Goal: Task Accomplishment & Management: Use online tool/utility

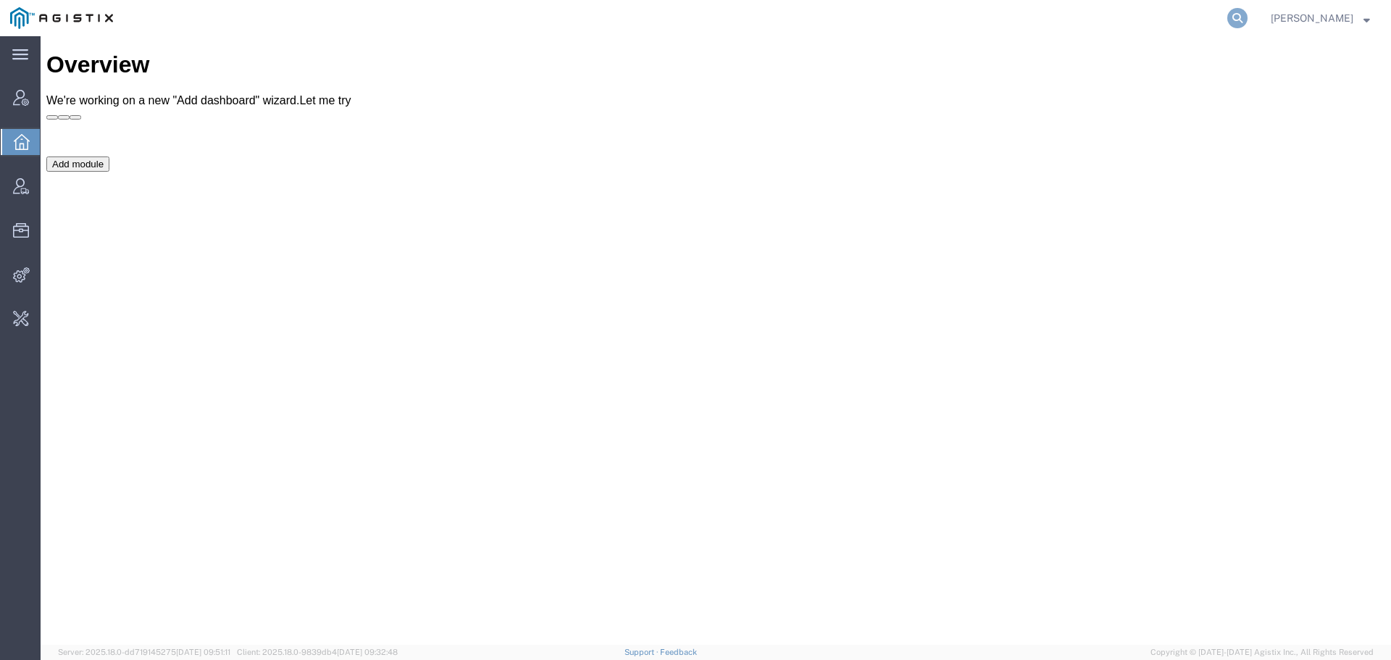
click at [1248, 20] on icon at bounding box center [1237, 18] width 20 height 20
type input "offline@redhat"
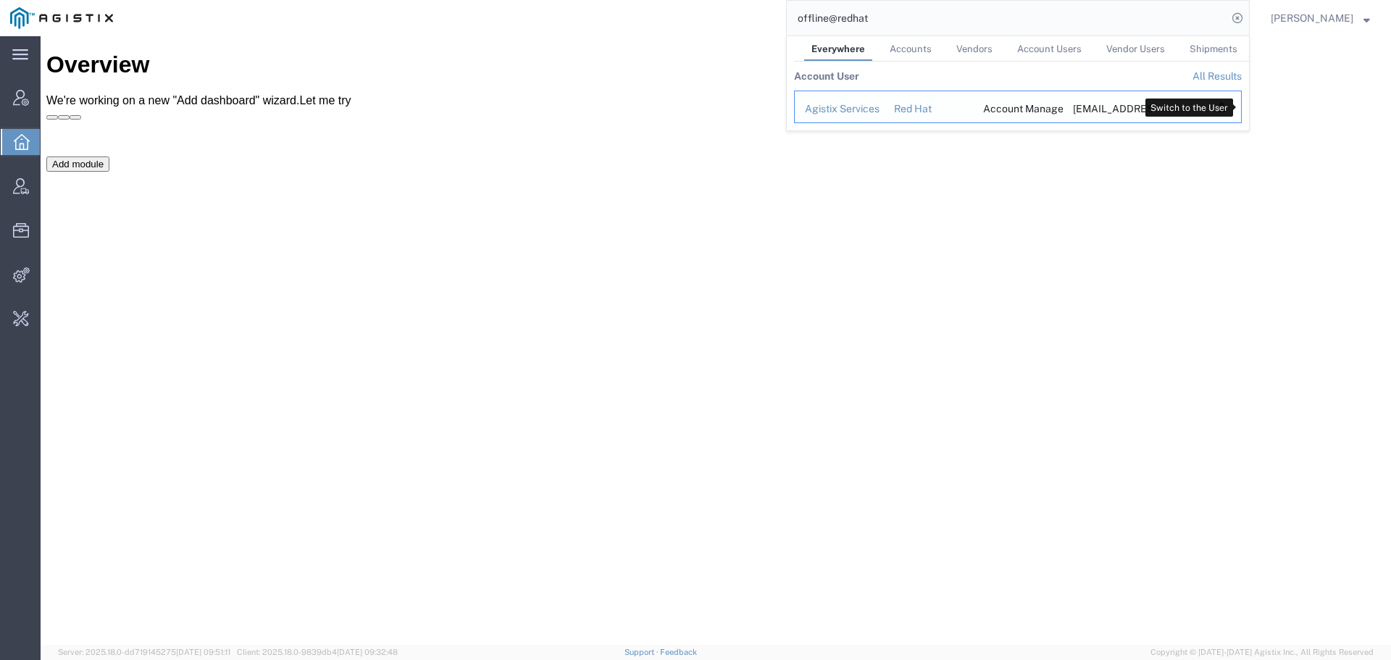
drag, startPoint x: 1234, startPoint y: 105, endPoint x: 1248, endPoint y: 95, distance: 17.7
click at [1234, 105] on icon "Search Results" at bounding box center [1223, 107] width 20 height 20
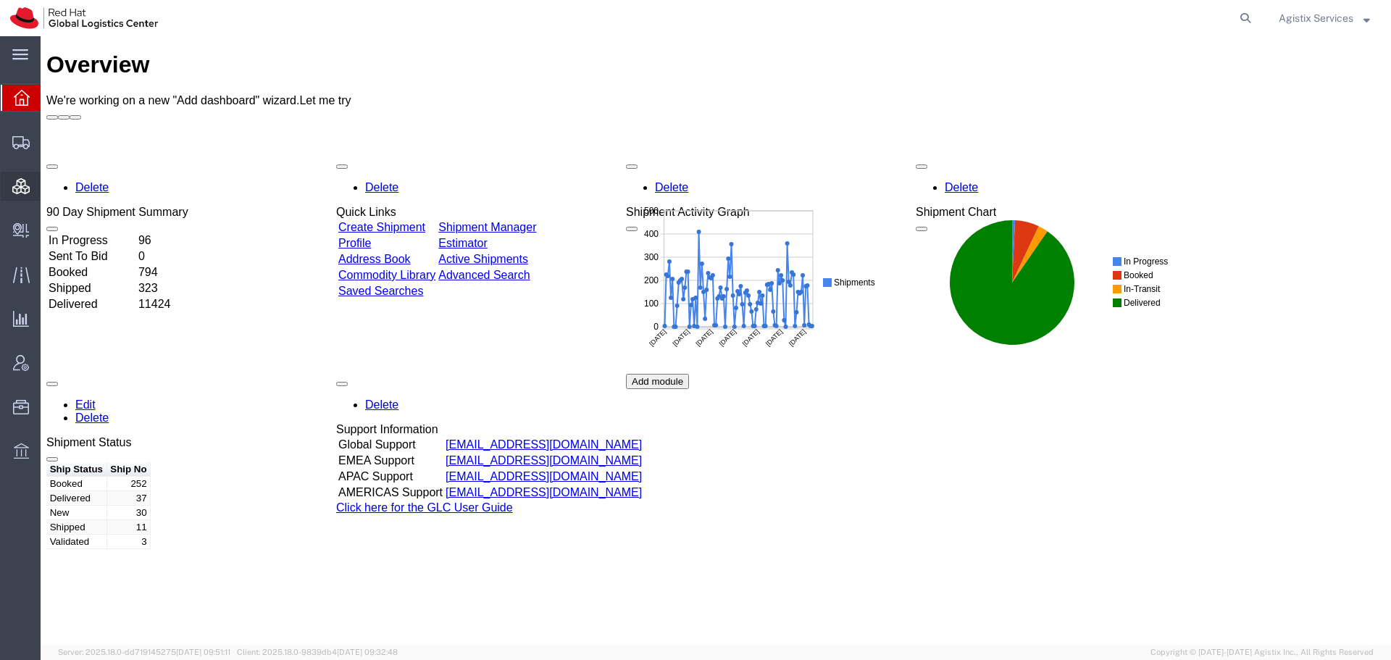
click at [50, 185] on span "Consolidation Manager" at bounding box center [45, 186] width 10 height 29
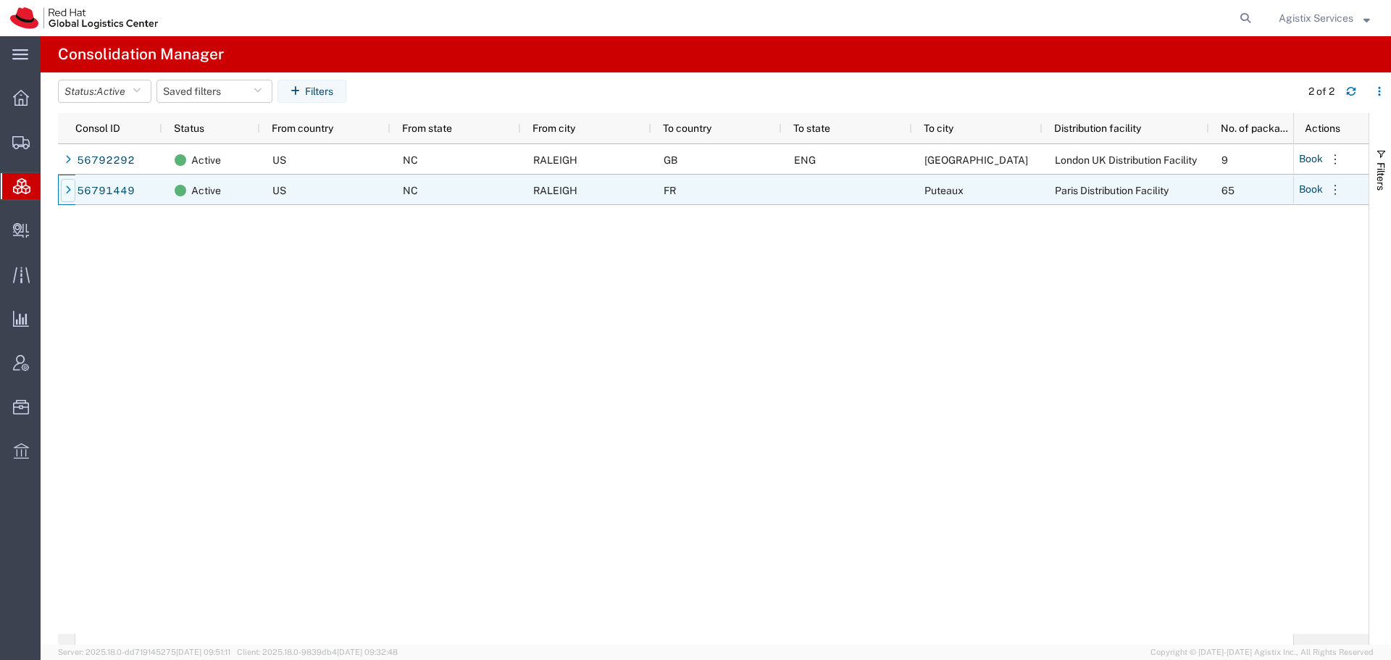
click at [65, 195] on icon at bounding box center [68, 190] width 6 height 10
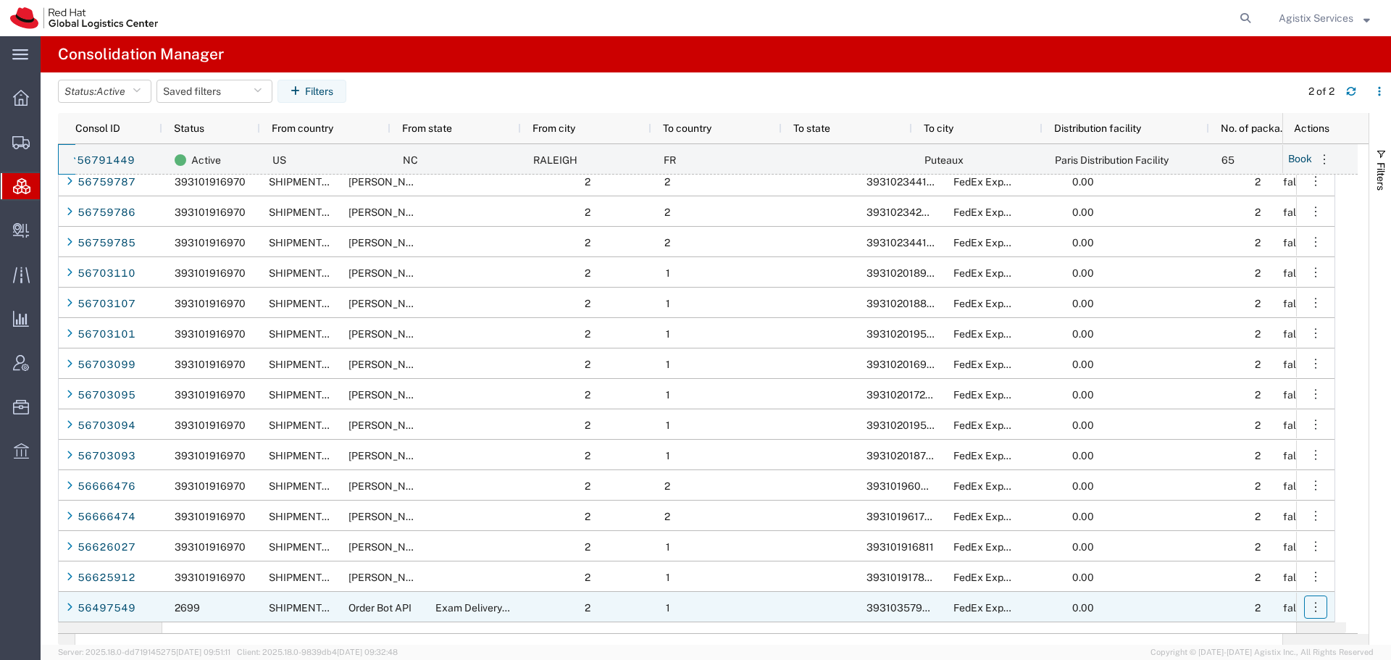
click at [1314, 609] on icon "button" at bounding box center [1315, 607] width 14 height 14
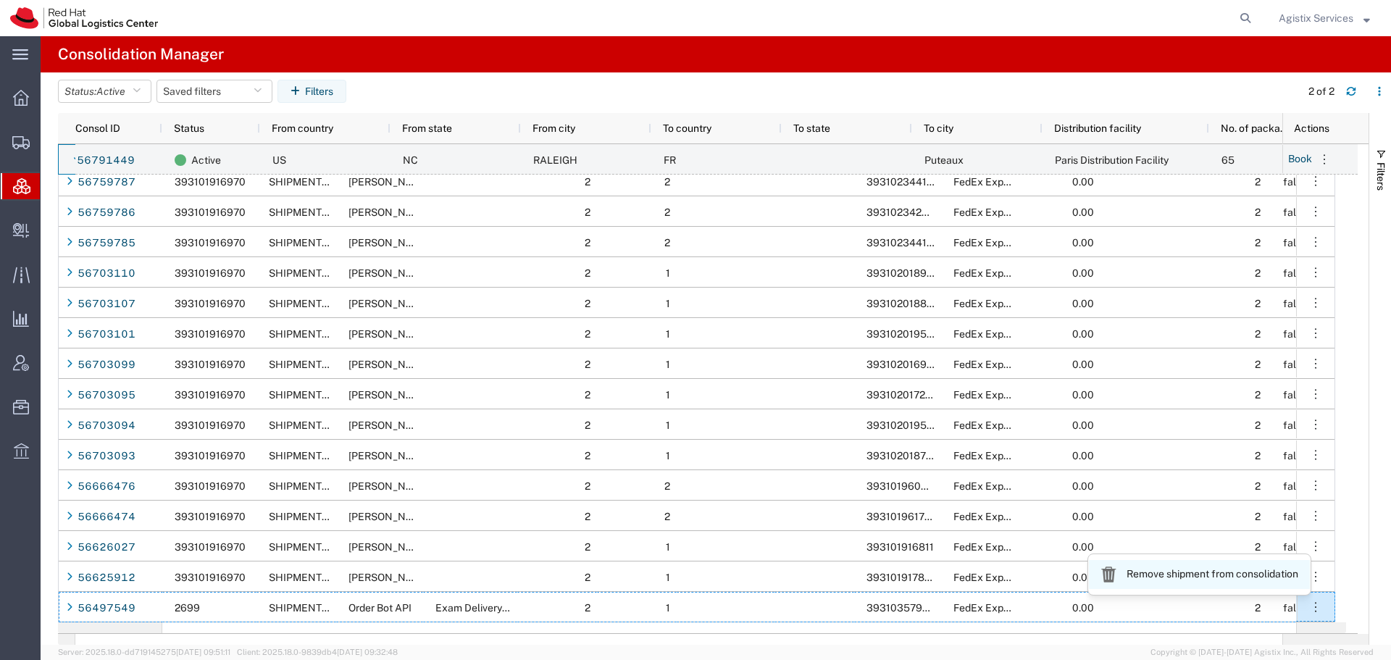
click at [1284, 583] on link "Remove shipment from consolidation" at bounding box center [1199, 574] width 221 height 29
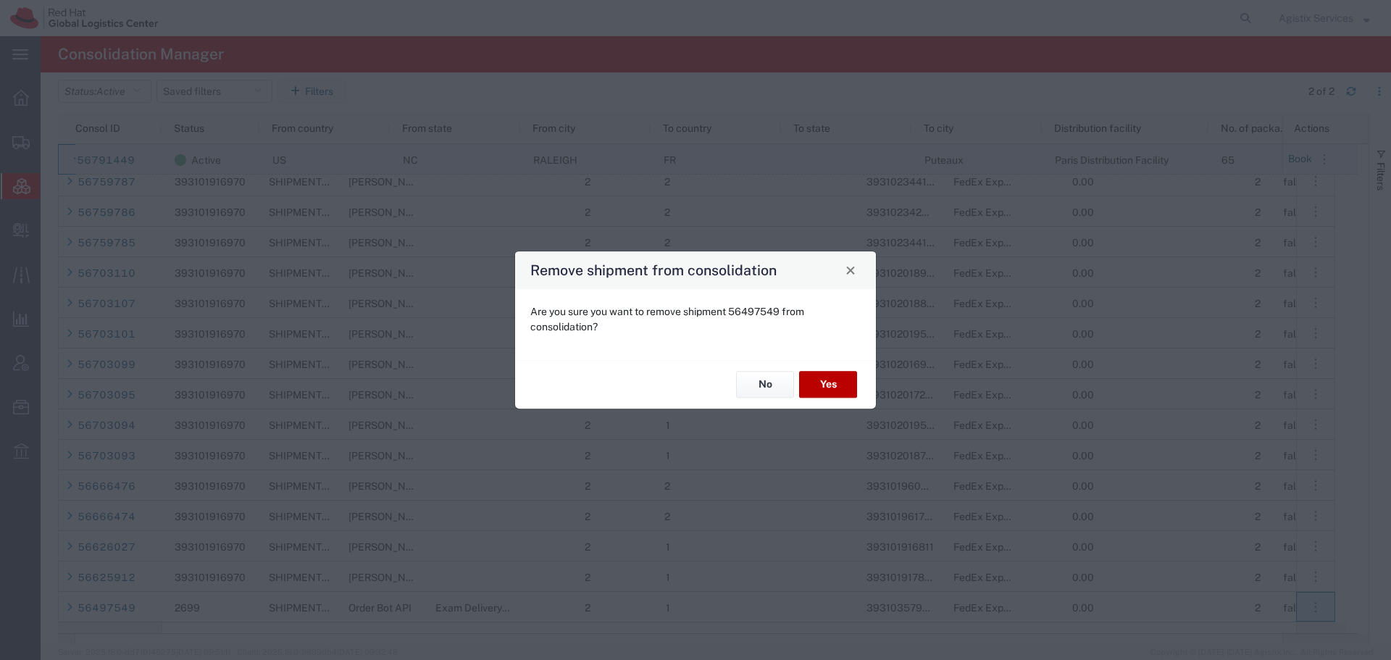
click at [826, 383] on button "Yes" at bounding box center [828, 385] width 58 height 27
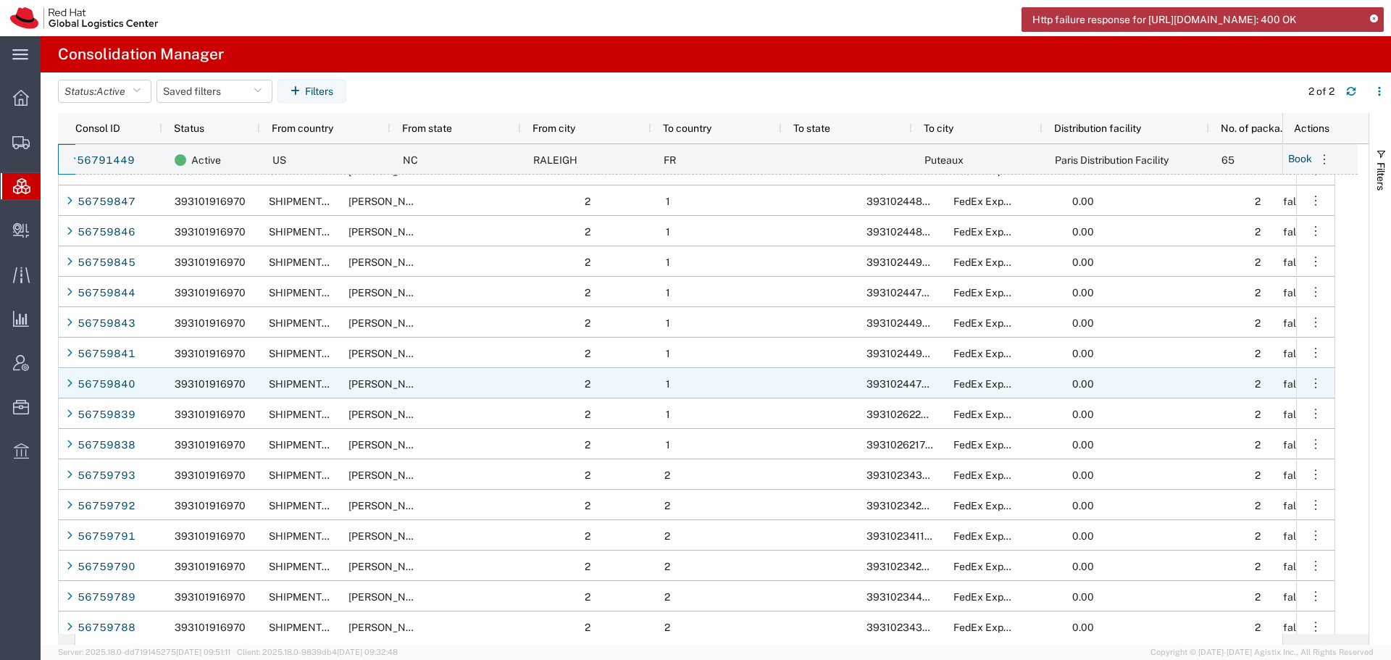
scroll to position [1073, 0]
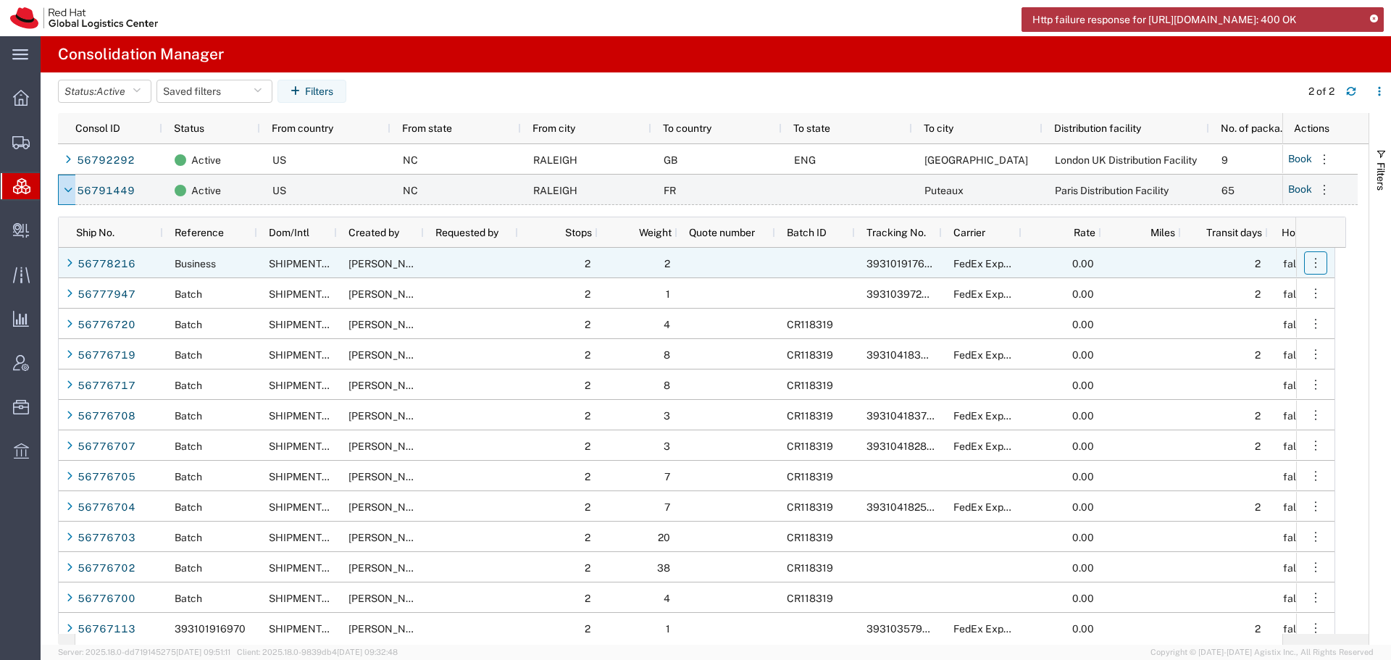
click at [1319, 266] on icon "button" at bounding box center [1315, 263] width 14 height 14
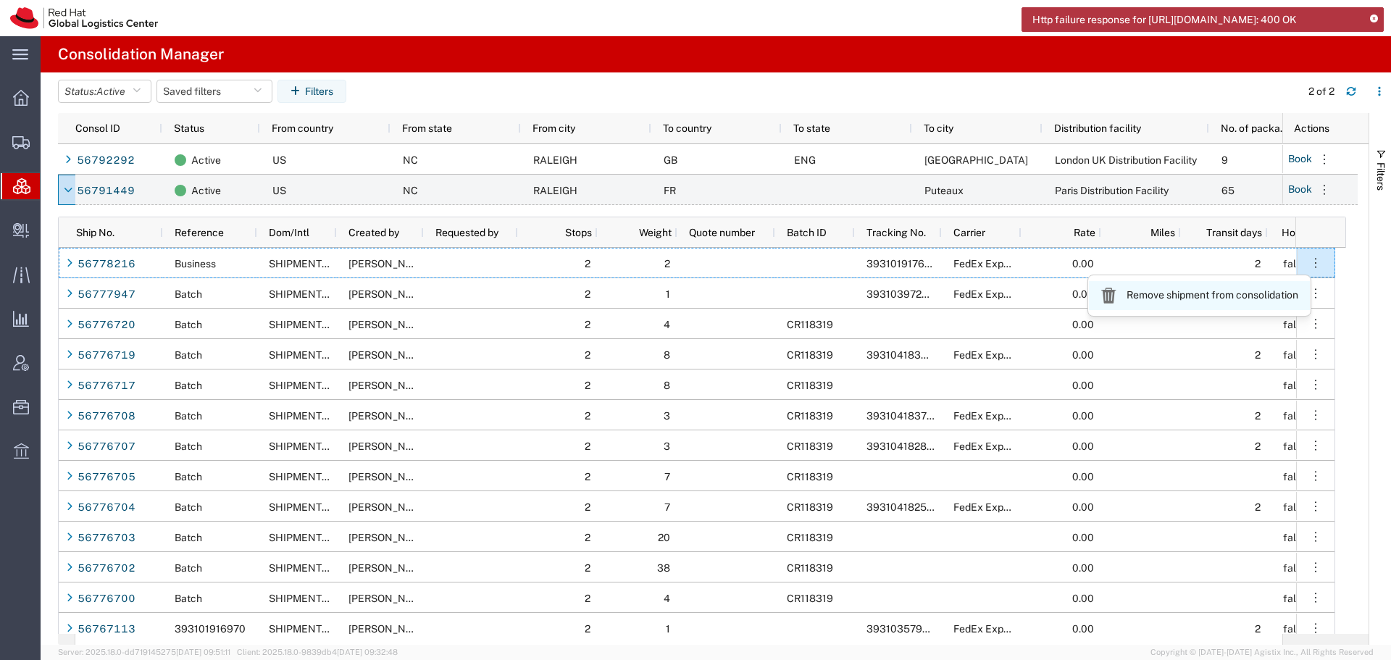
click at [1271, 298] on link "Remove shipment from consolidation" at bounding box center [1199, 295] width 221 height 29
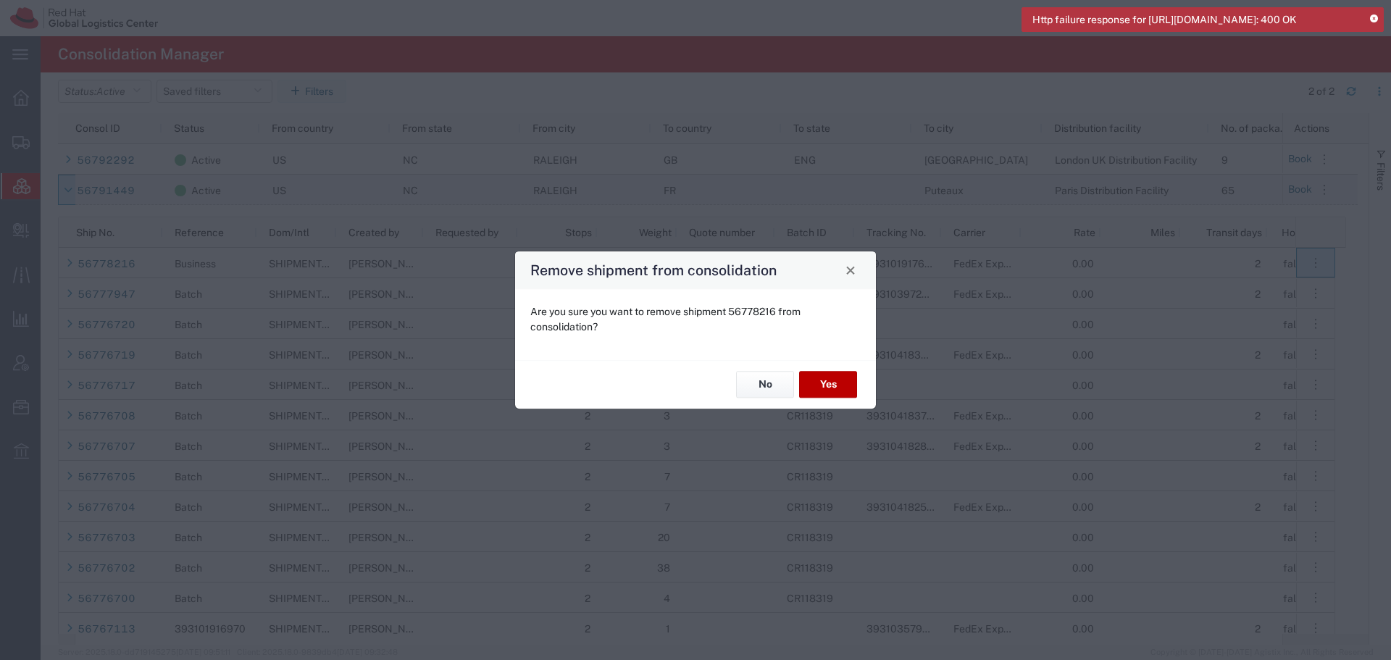
click at [845, 376] on button "Yes" at bounding box center [828, 385] width 58 height 27
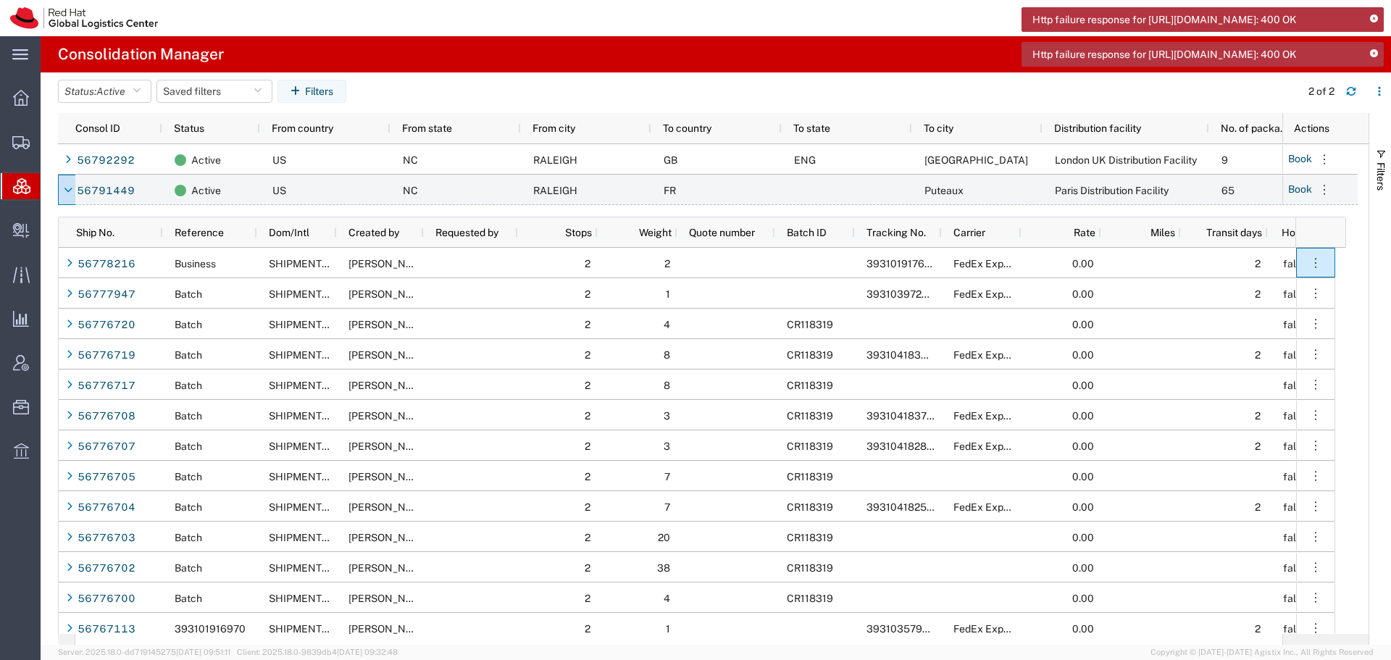
click at [1374, 58] on icon at bounding box center [1374, 54] width 8 height 8
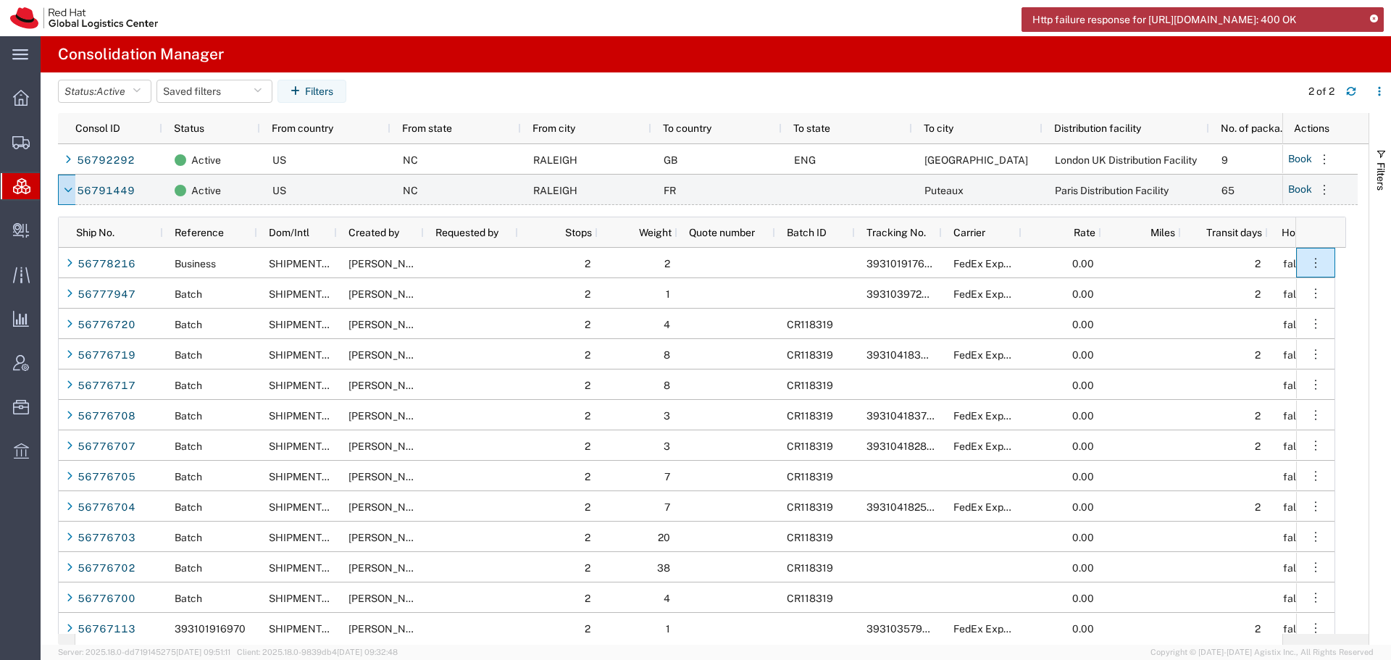
click at [1369, 12] on div "Http failure response for [URL][DOMAIN_NAME]: 400 OK" at bounding box center [1202, 19] width 362 height 25
click at [1372, 14] on div "Http failure response for [URL][DOMAIN_NAME]: 400 OK" at bounding box center [1202, 19] width 362 height 25
drag, startPoint x: 147, startPoint y: 186, endPoint x: 95, endPoint y: 183, distance: 52.2
click at [45, 187] on div "main_menu Created with Sketch. Collapse Menu Overview Shipments Shipment Manage…" at bounding box center [695, 348] width 1391 height 624
